Goal: Information Seeking & Learning: Learn about a topic

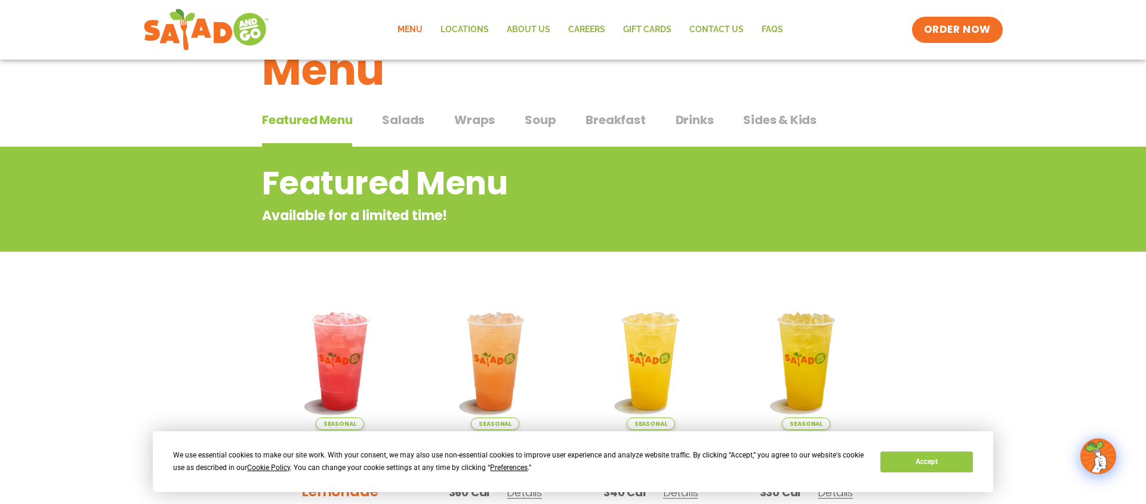
scroll to position [61, 0]
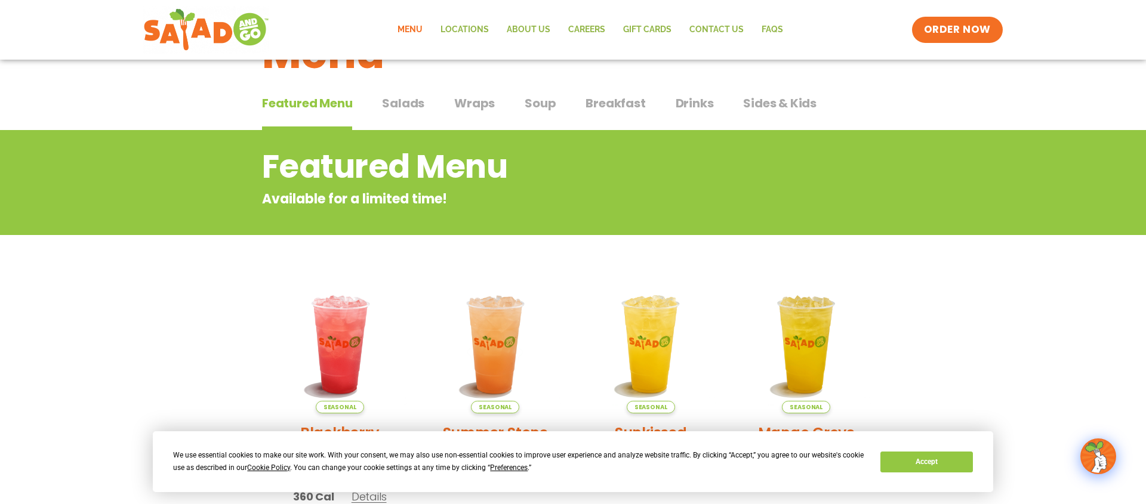
click at [476, 110] on span "Wraps" at bounding box center [474, 103] width 41 height 18
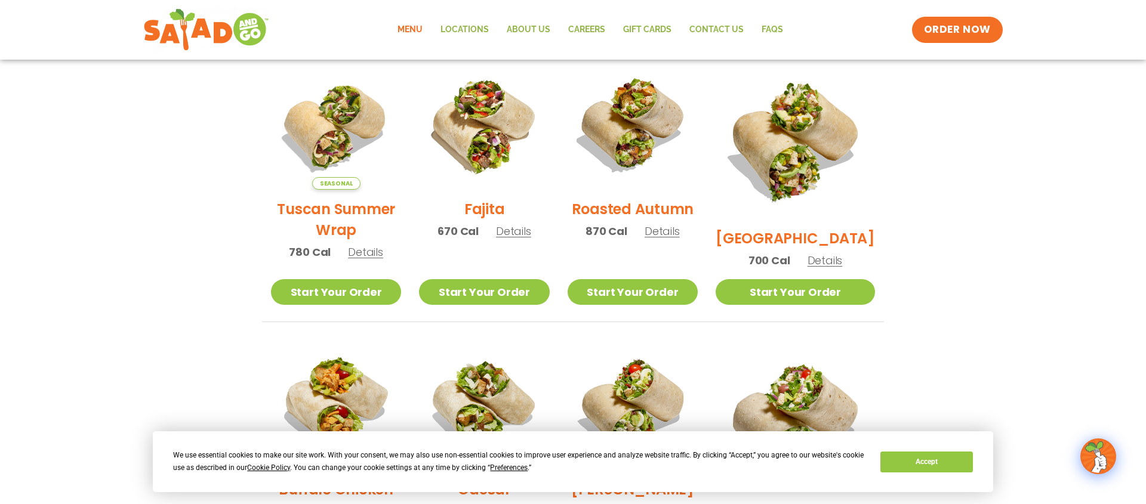
scroll to position [318, 0]
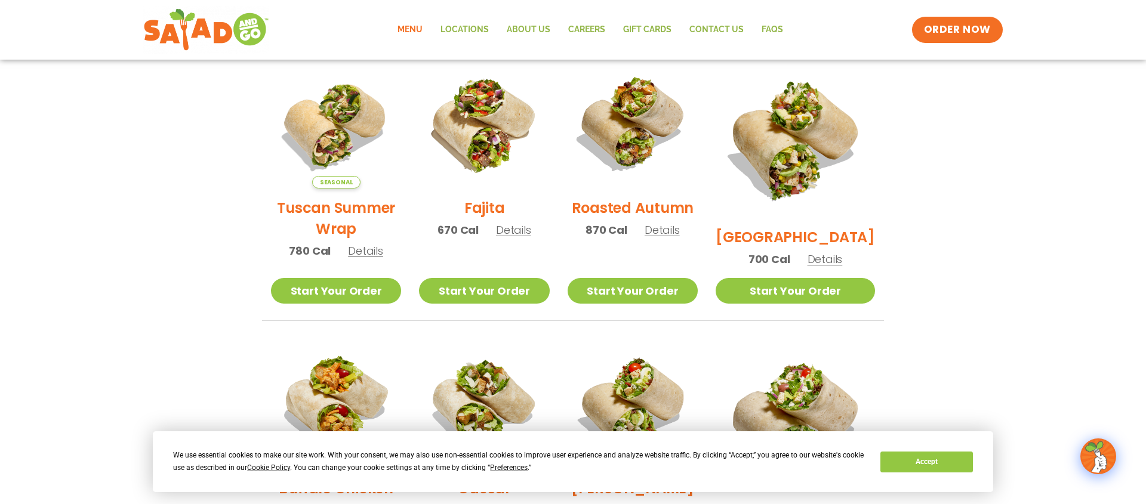
click at [519, 236] on span "Details" at bounding box center [513, 230] width 35 height 15
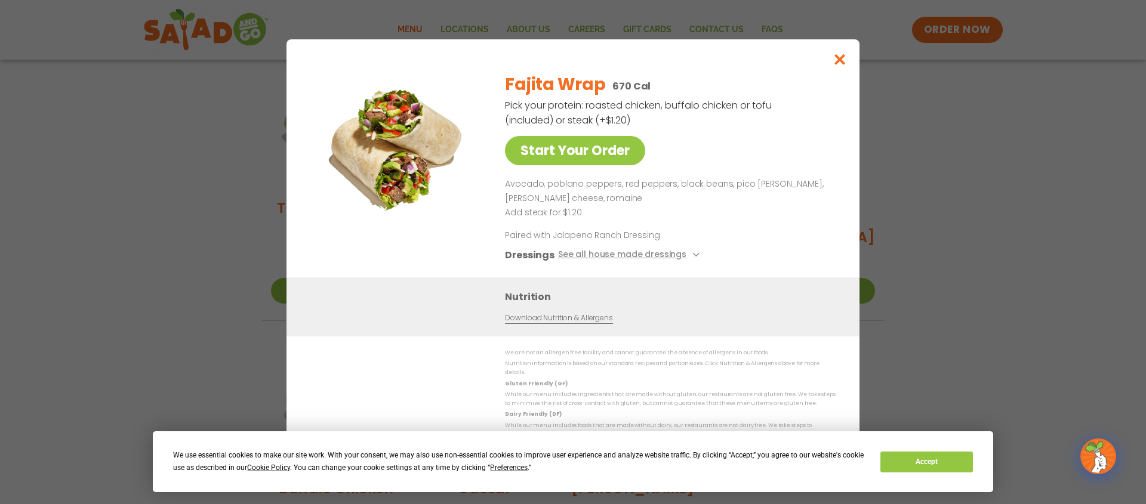
click at [836, 66] on icon "Close modal" at bounding box center [840, 59] width 15 height 13
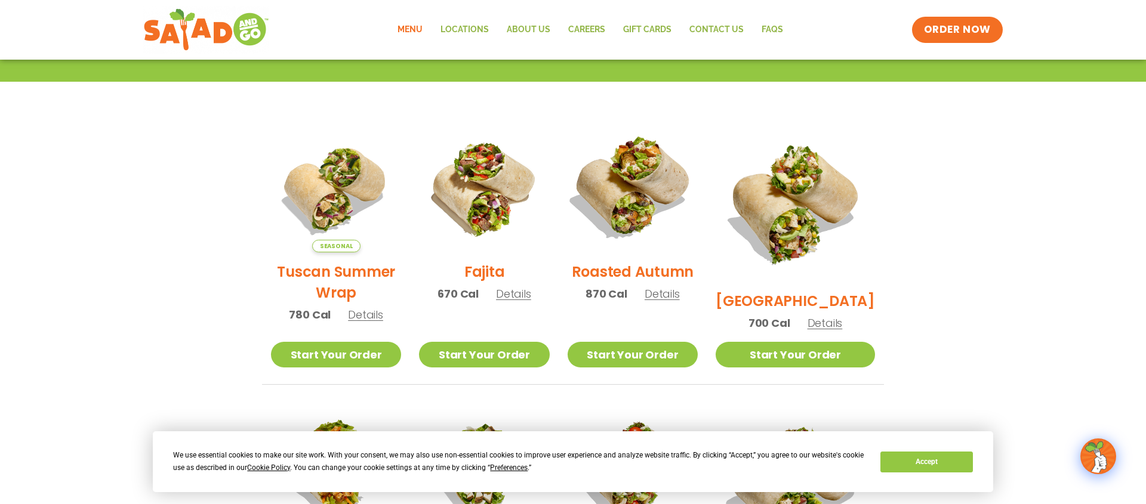
scroll to position [312, 0]
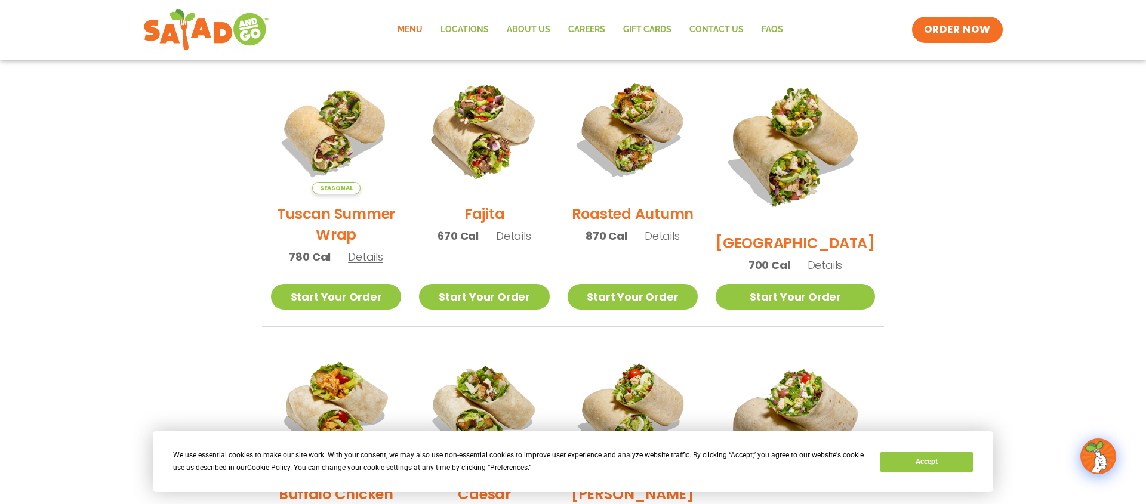
click at [843, 258] on span "Details" at bounding box center [825, 265] width 35 height 15
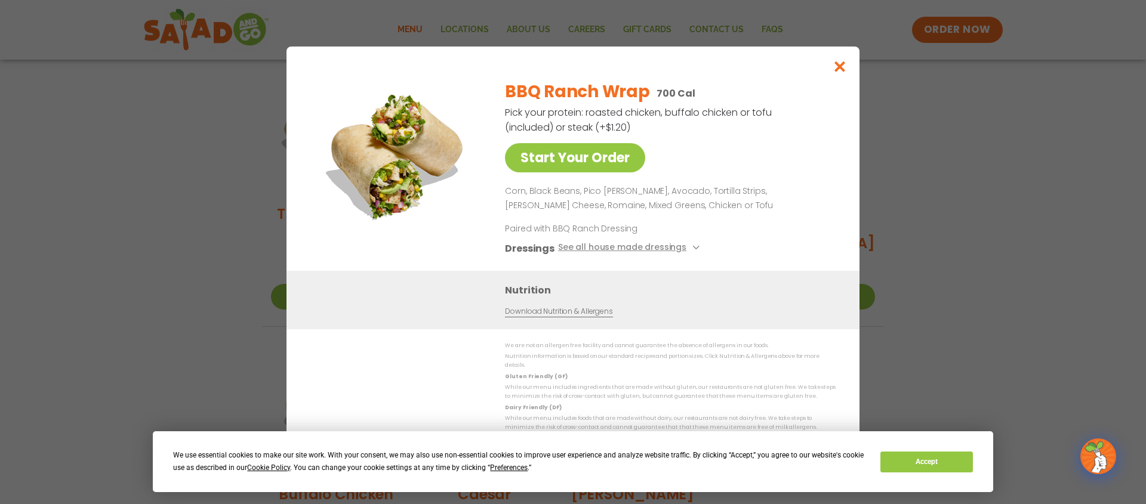
click at [839, 70] on icon "Close modal" at bounding box center [840, 66] width 15 height 13
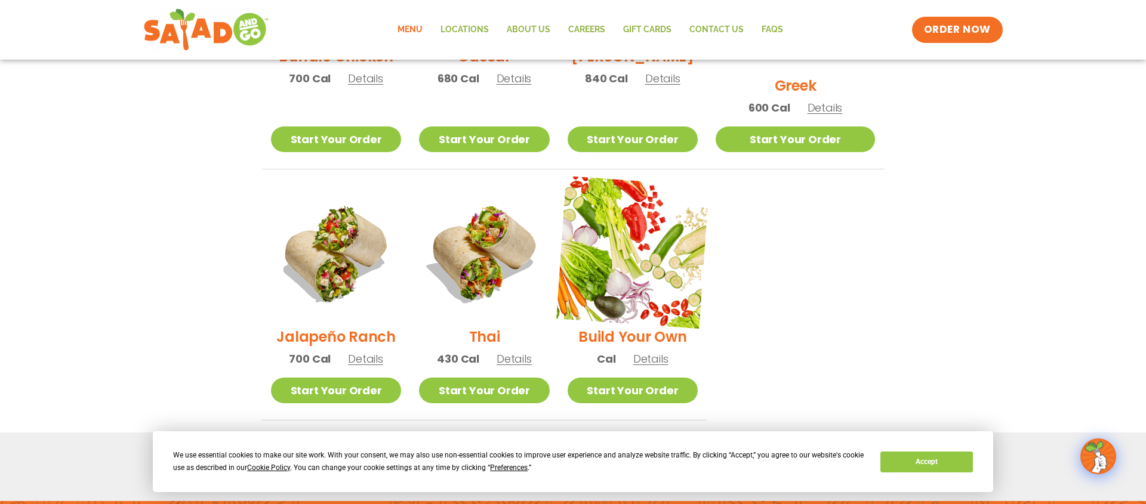
scroll to position [758, 0]
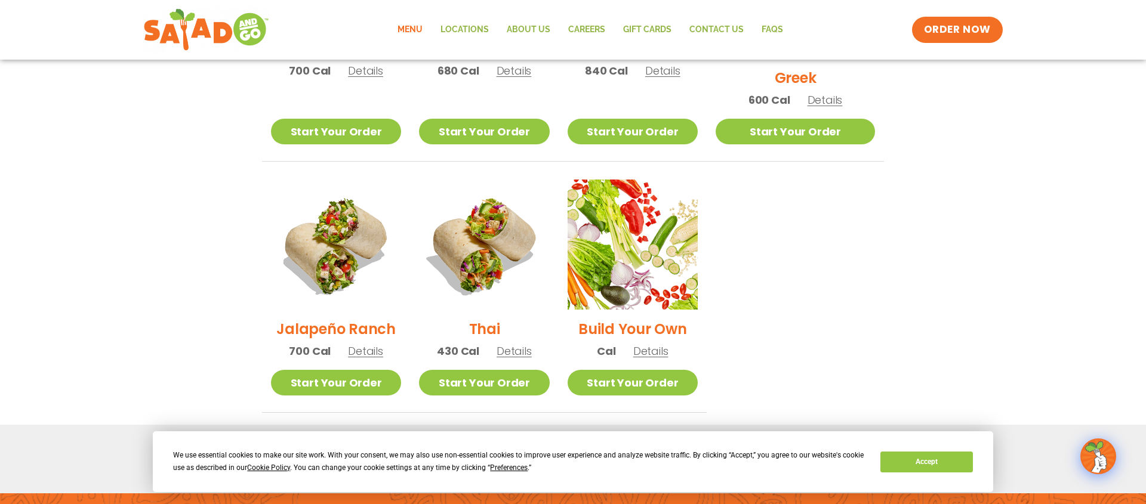
click at [532, 344] on span "Details" at bounding box center [514, 351] width 35 height 15
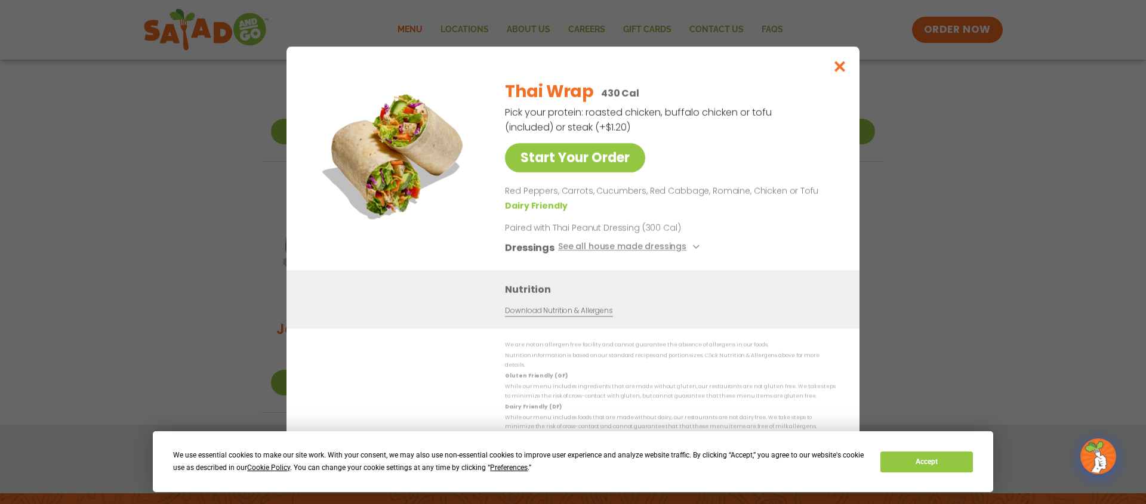
click at [832, 75] on button "Close modal" at bounding box center [840, 67] width 39 height 40
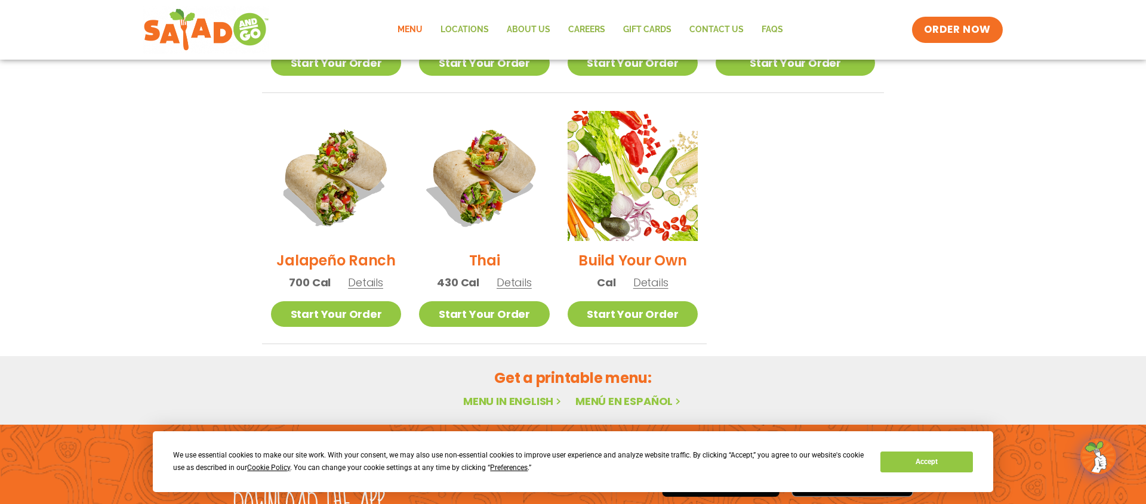
scroll to position [829, 0]
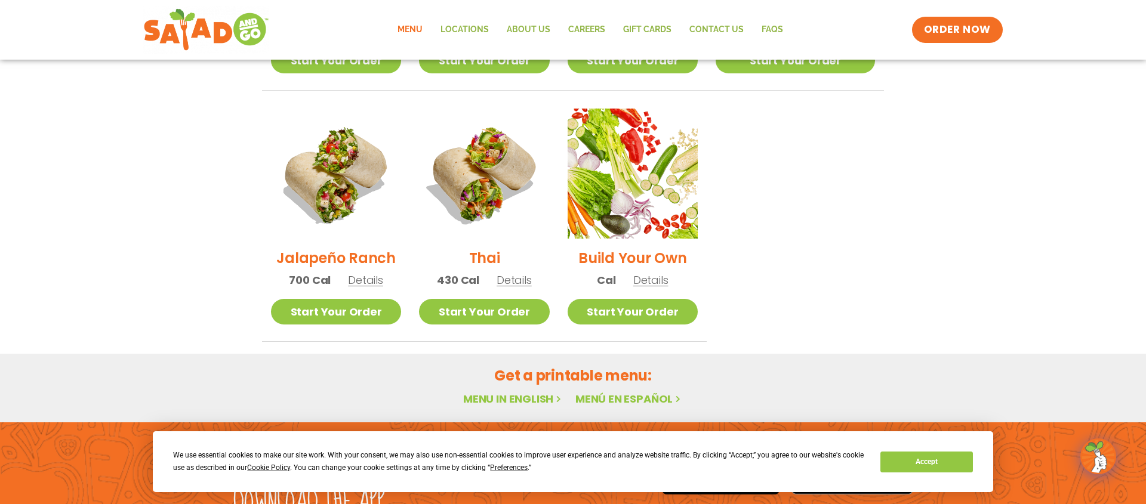
click at [669, 273] on span "Details" at bounding box center [650, 280] width 35 height 15
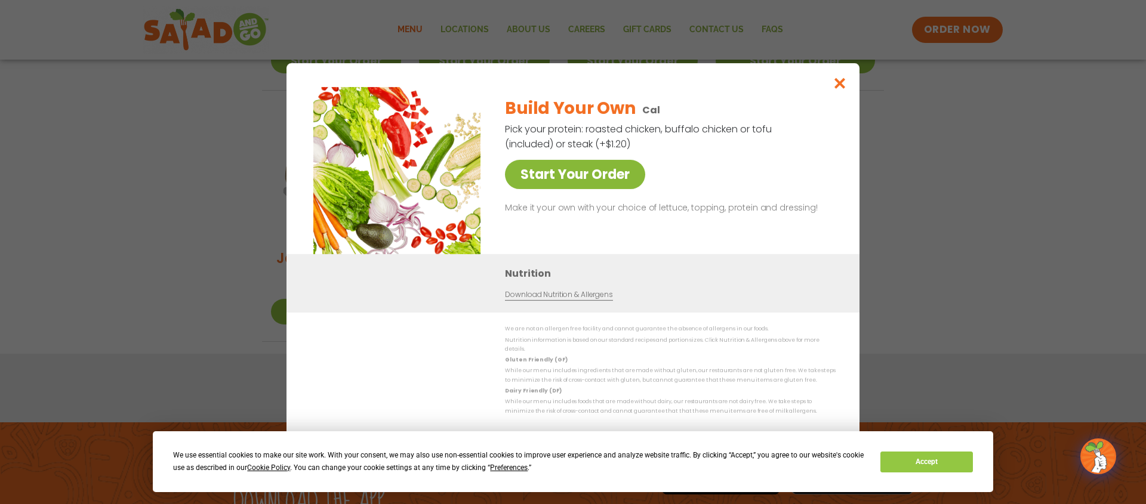
click at [598, 186] on link "Start Your Order" at bounding box center [575, 174] width 140 height 29
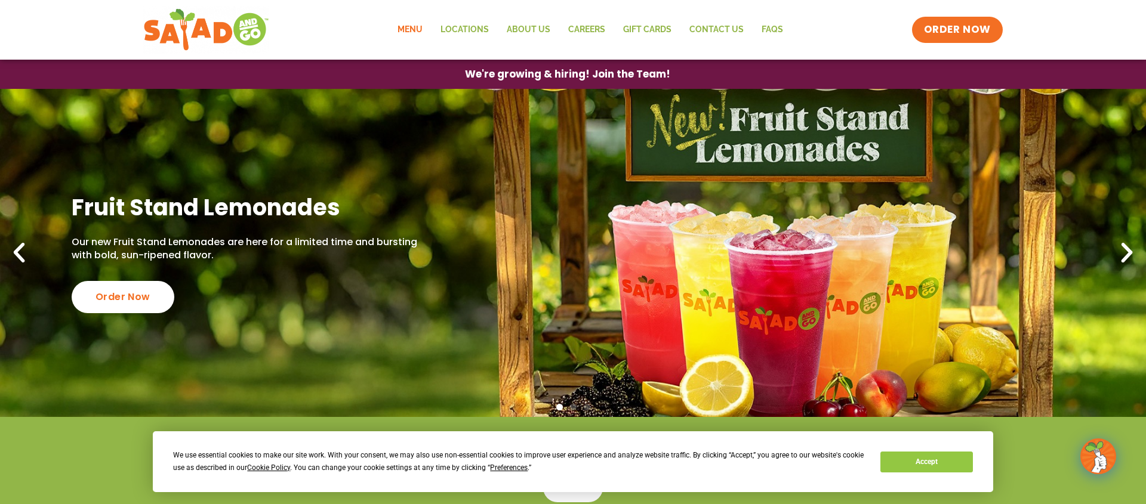
click at [420, 27] on link "Menu" at bounding box center [410, 29] width 43 height 27
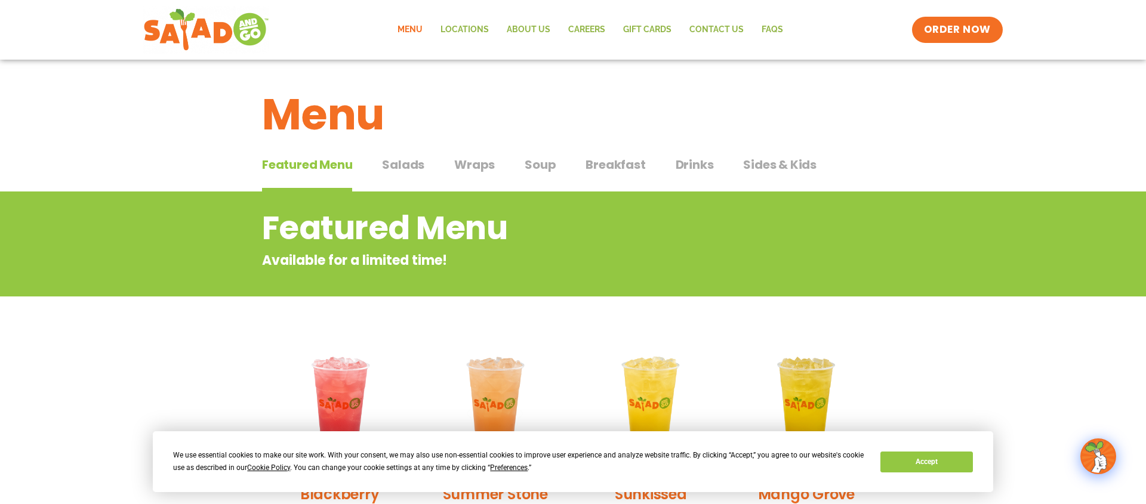
click at [472, 164] on span "Wraps" at bounding box center [474, 165] width 41 height 18
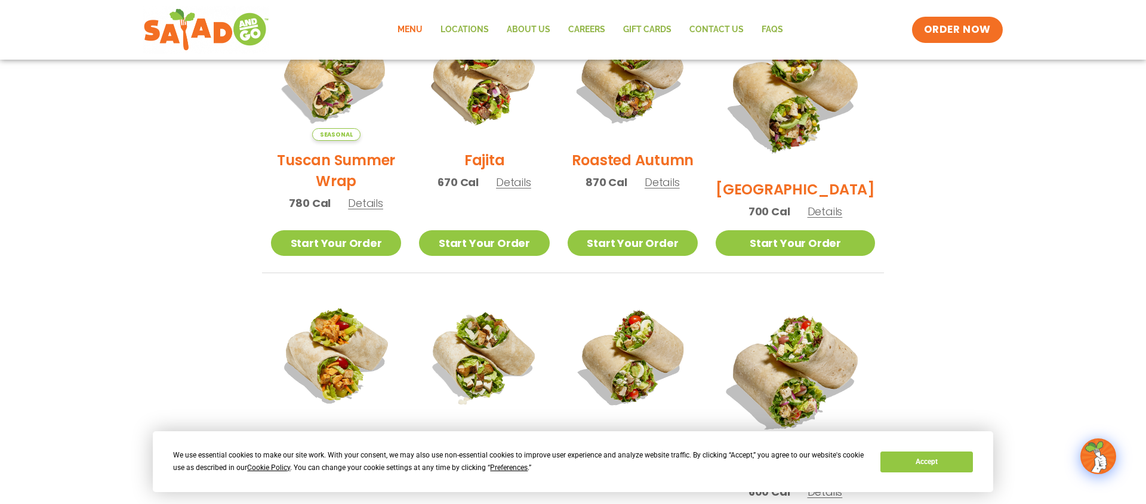
scroll to position [383, 0]
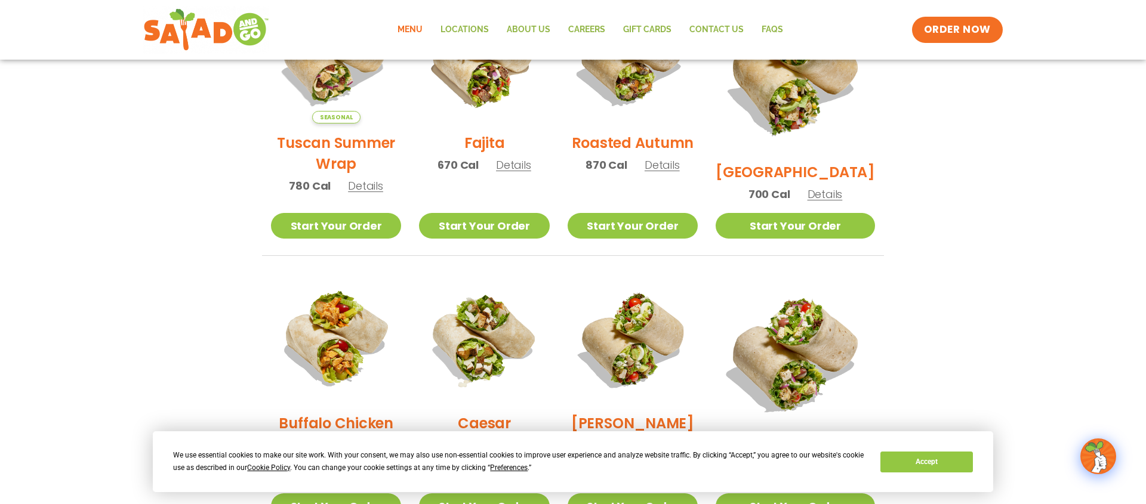
click at [680, 173] on span "Details" at bounding box center [662, 165] width 35 height 15
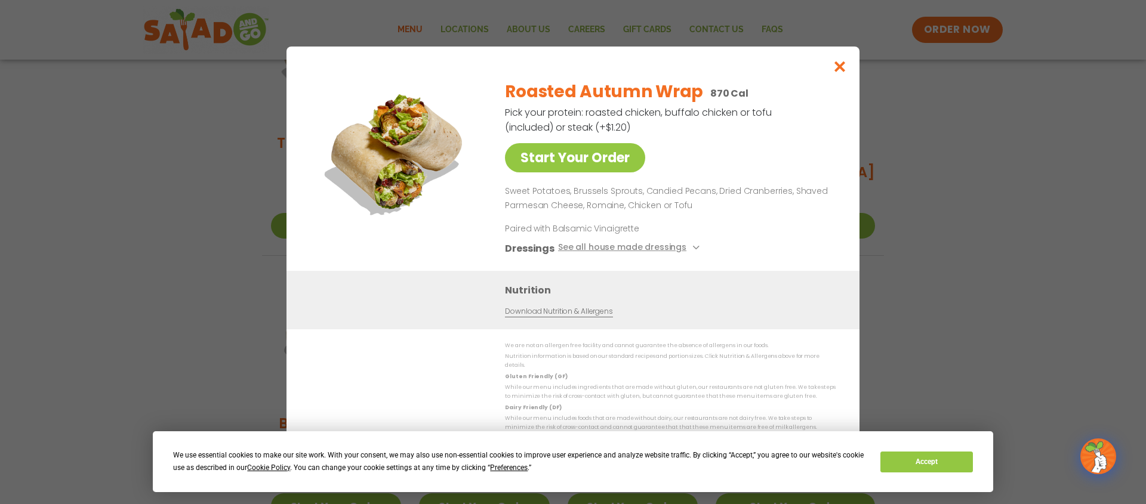
click at [840, 73] on icon "Close modal" at bounding box center [840, 66] width 15 height 13
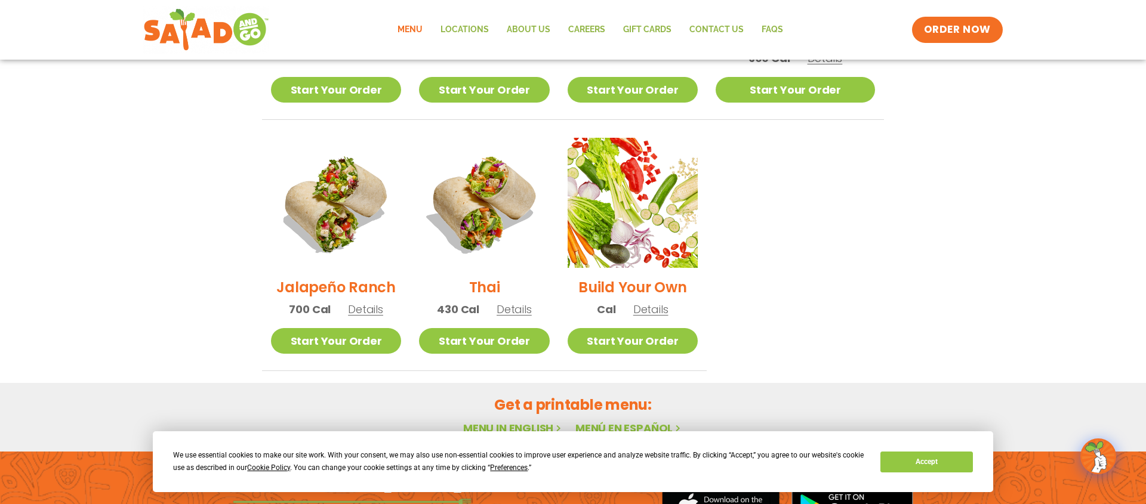
scroll to position [801, 0]
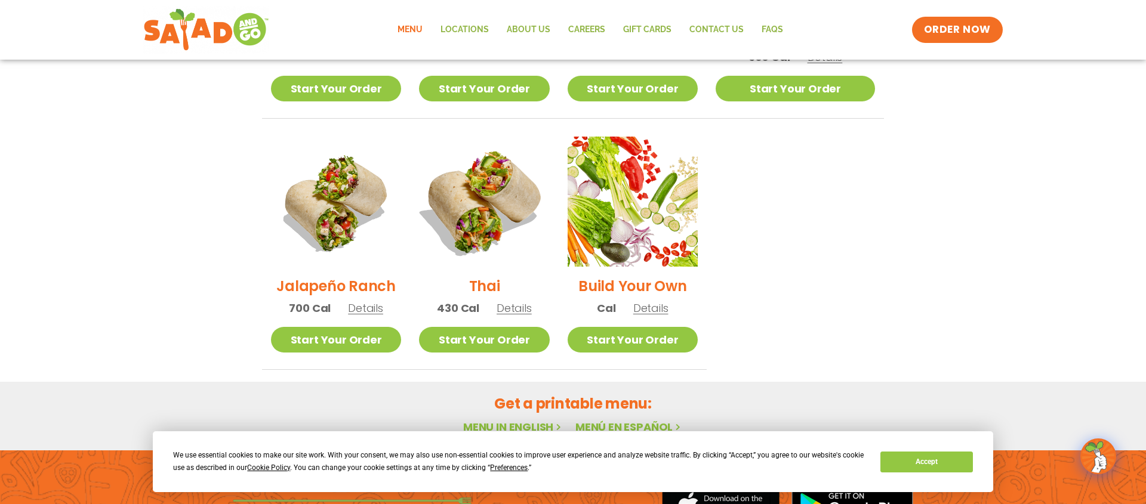
click at [532, 190] on img at bounding box center [484, 201] width 153 height 153
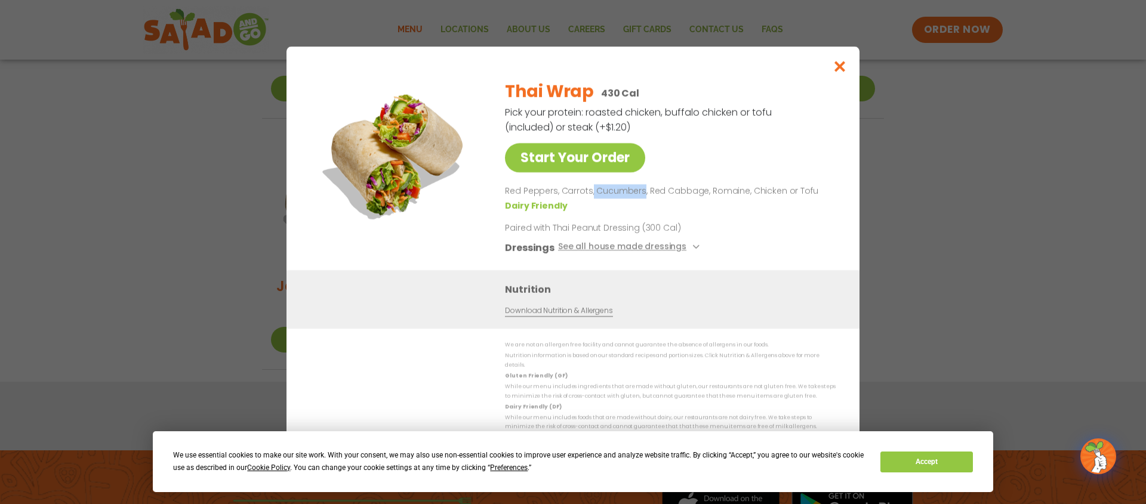
drag, startPoint x: 592, startPoint y: 194, endPoint x: 639, endPoint y: 193, distance: 47.2
click at [640, 193] on p "Red Peppers, Carrots, Cucumbers, Red Cabbage, Romaine, Chicken or Tofu" at bounding box center [668, 191] width 326 height 14
click at [842, 70] on icon "Close modal" at bounding box center [840, 66] width 15 height 13
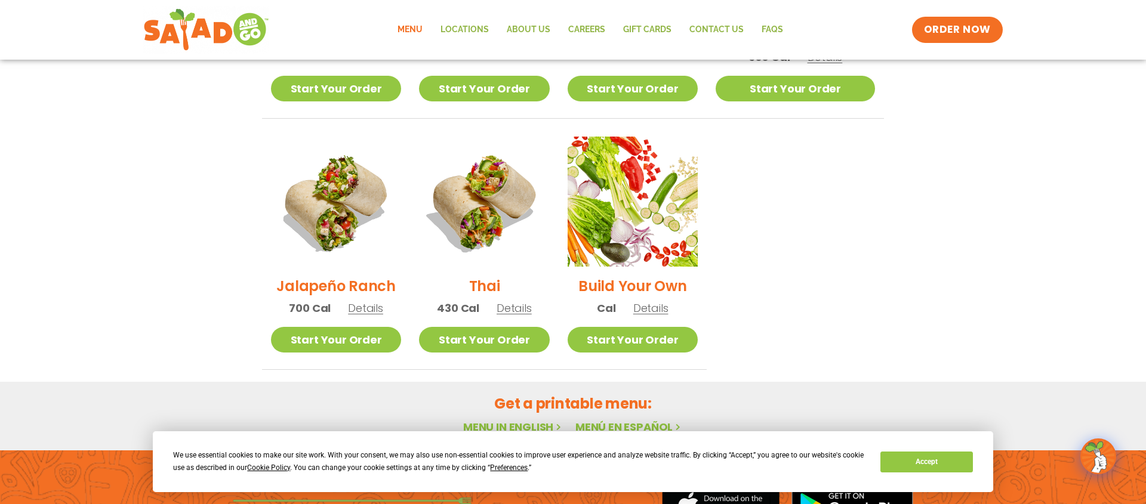
scroll to position [192, 0]
